Goal: Find specific page/section

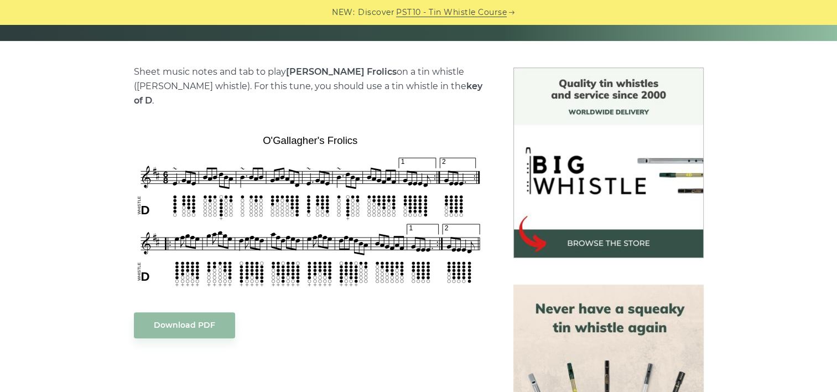
scroll to position [277, 0]
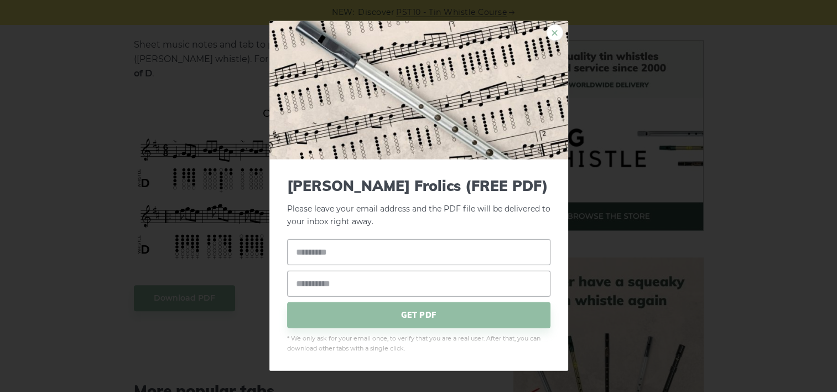
click at [560, 29] on link "×" at bounding box center [555, 32] width 17 height 17
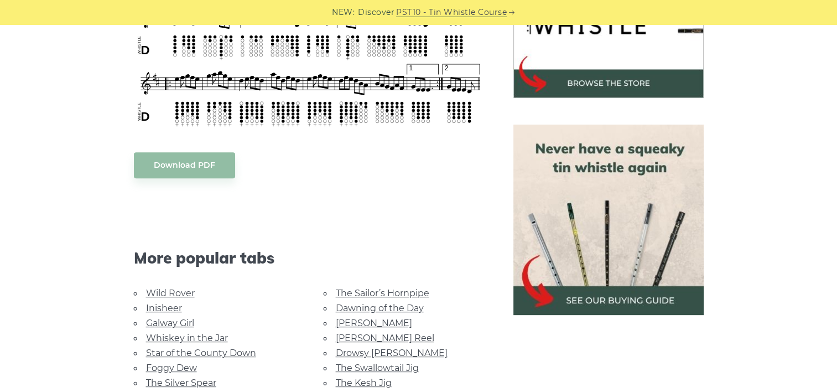
scroll to position [443, 0]
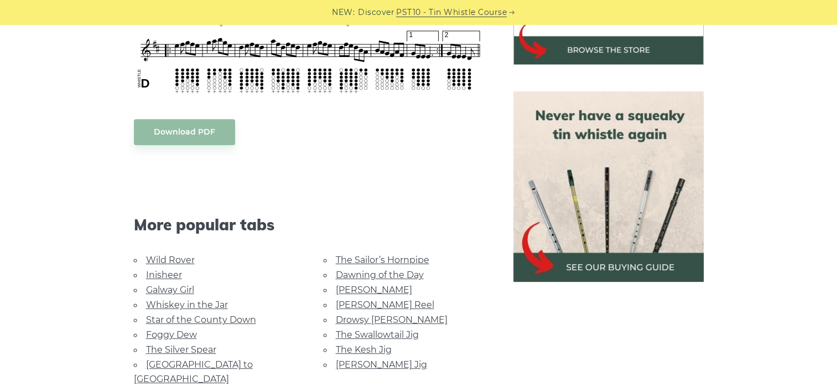
click at [629, 271] on img at bounding box center [609, 186] width 190 height 190
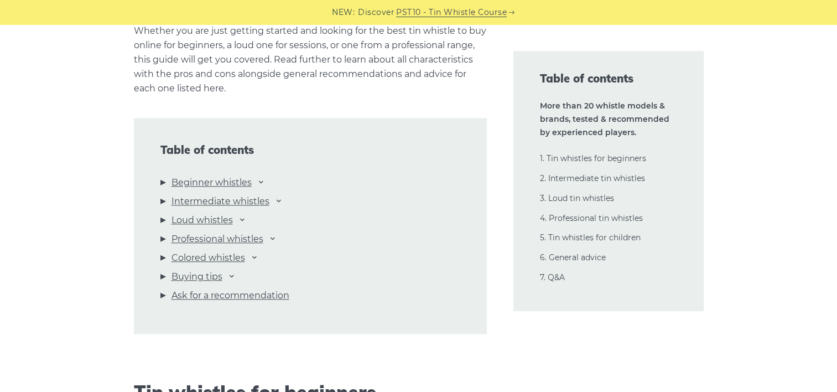
scroll to position [1162, 0]
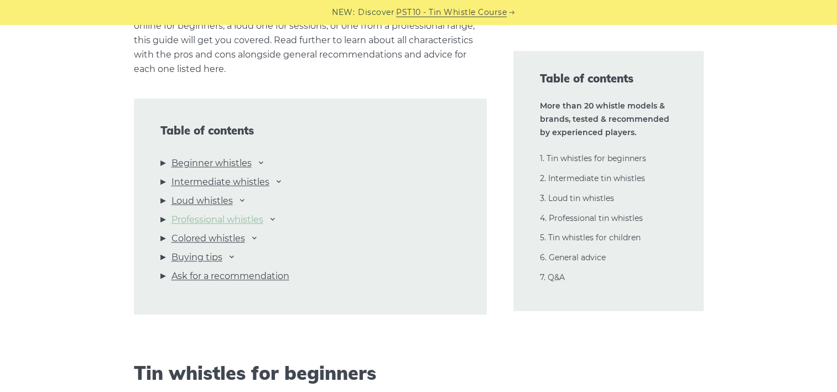
click at [192, 223] on link "Professional whistles" at bounding box center [218, 220] width 92 height 14
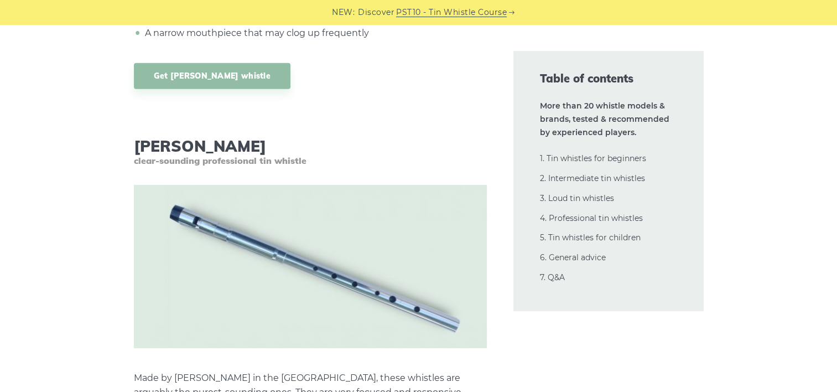
scroll to position [16042, 0]
